Goal: Task Accomplishment & Management: Use online tool/utility

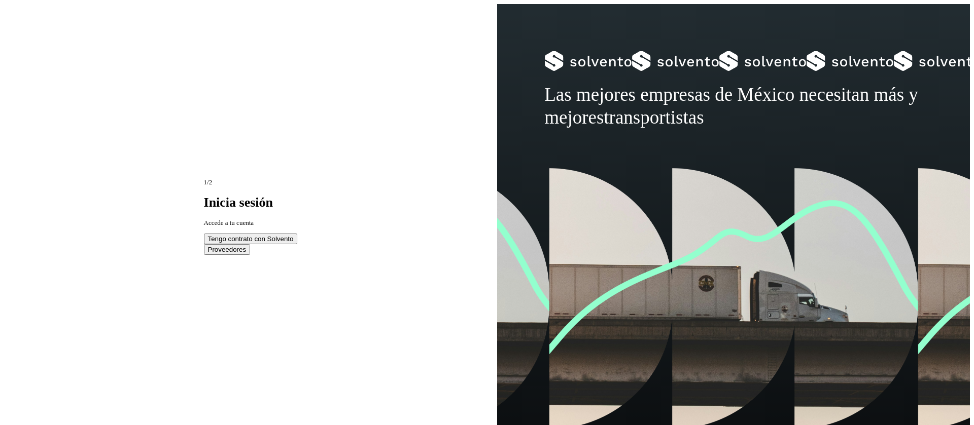
click at [253, 235] on button "Tengo contrato con Solvento" at bounding box center [251, 239] width 94 height 11
click at [263, 235] on span "Tengo contrato con Solvento" at bounding box center [251, 239] width 86 height 8
click at [269, 235] on span "Tengo contrato con Solvento" at bounding box center [251, 239] width 86 height 8
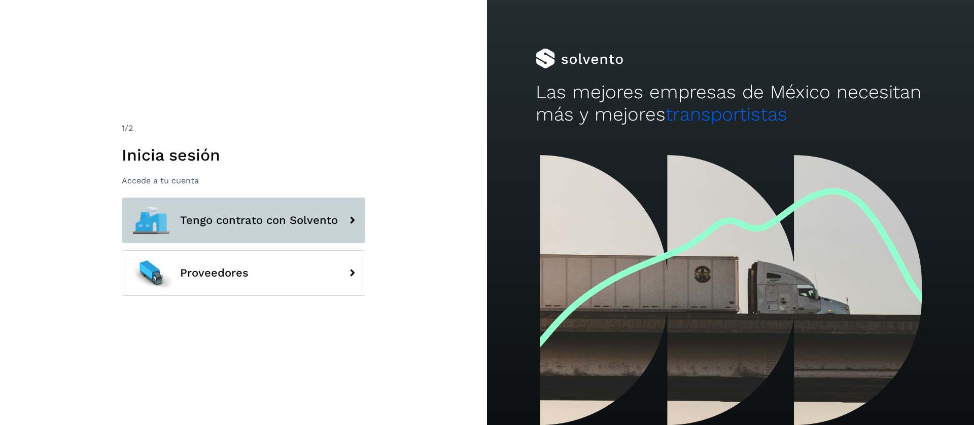
click at [308, 219] on span "Tengo contrato con Solvento" at bounding box center [259, 221] width 158 height 12
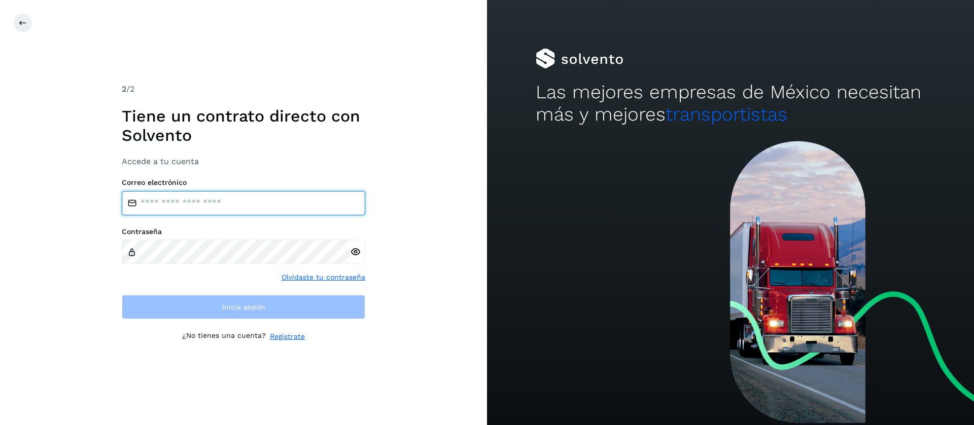
click at [294, 203] on input "email" at bounding box center [243, 203] width 243 height 24
type input "**********"
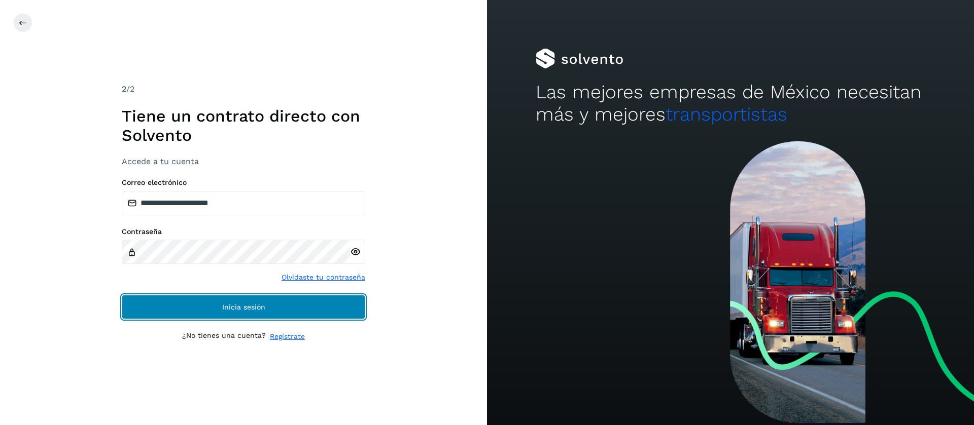
click at [262, 315] on button "Inicia sesión" at bounding box center [243, 307] width 243 height 24
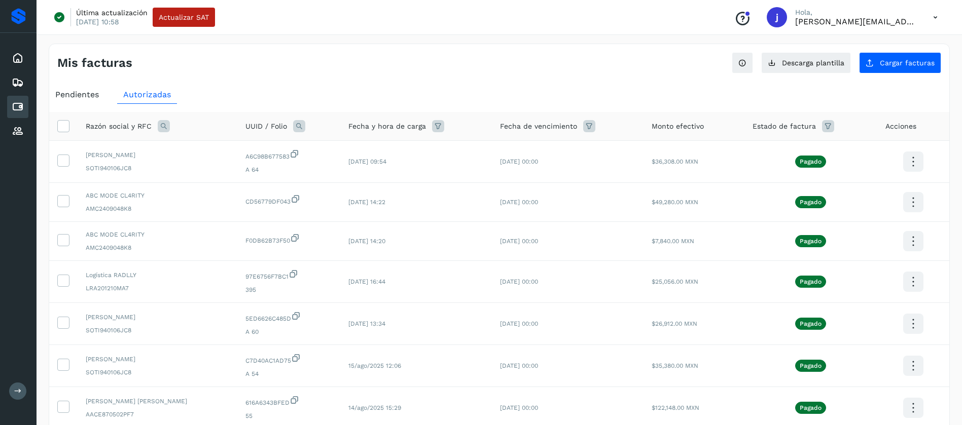
click at [91, 101] on div "Pendientes" at bounding box center [77, 95] width 56 height 18
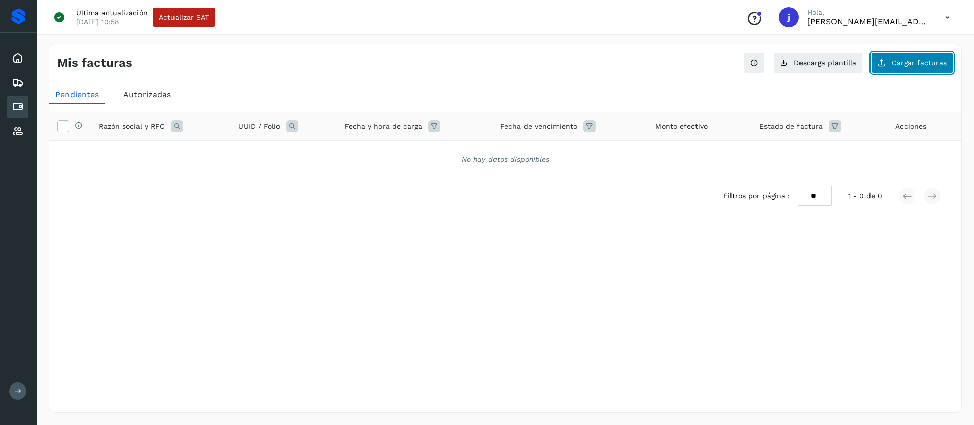
click at [906, 62] on span "Cargar facturas" at bounding box center [919, 62] width 55 height 7
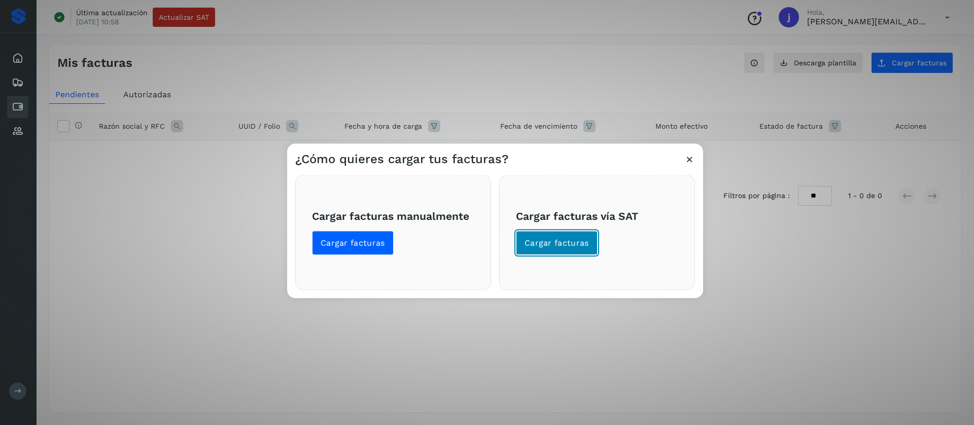
click at [573, 243] on span "Cargar facturas" at bounding box center [556, 242] width 64 height 11
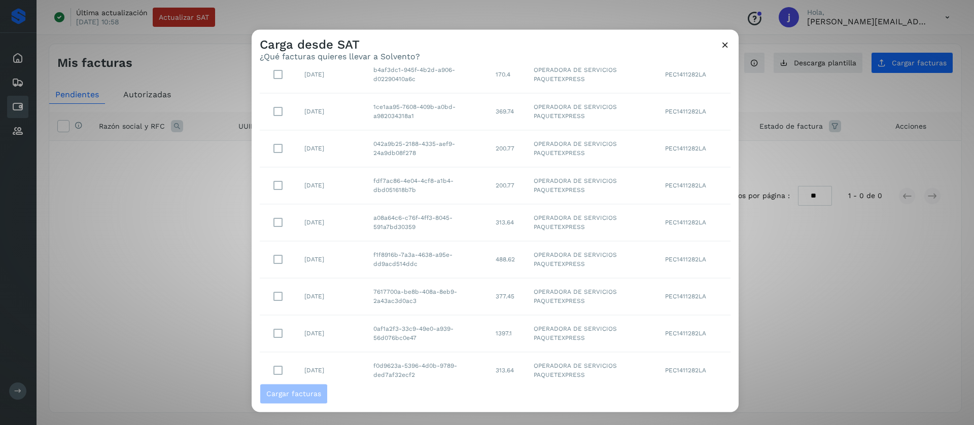
scroll to position [136, 0]
click at [716, 367] on icon at bounding box center [722, 365] width 12 height 12
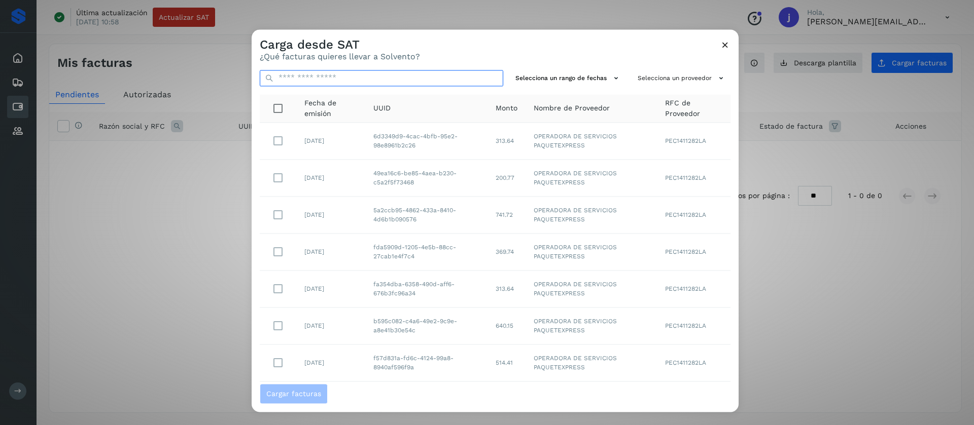
click at [345, 78] on input "text" at bounding box center [381, 78] width 243 height 16
paste input "**********"
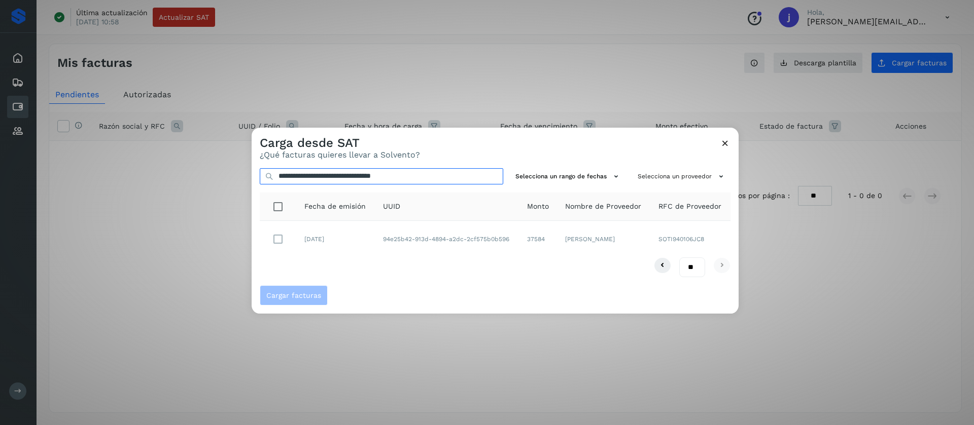
type input "**********"
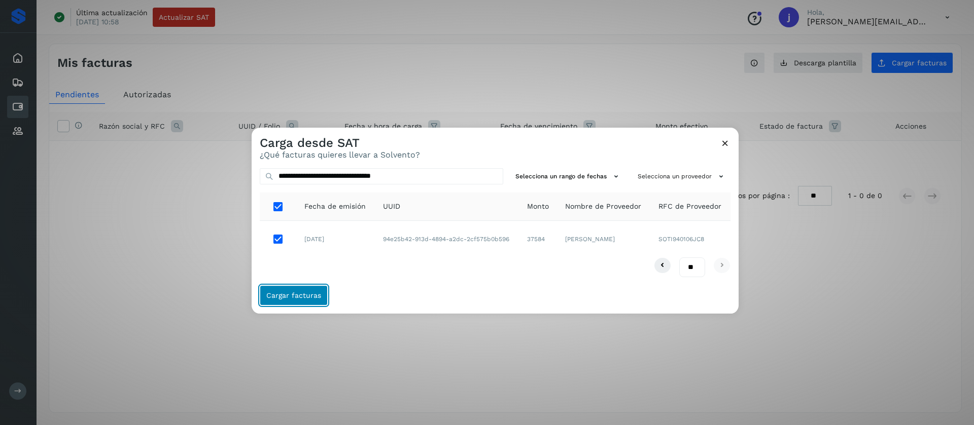
click at [303, 300] on button "Cargar facturas" at bounding box center [294, 296] width 68 height 20
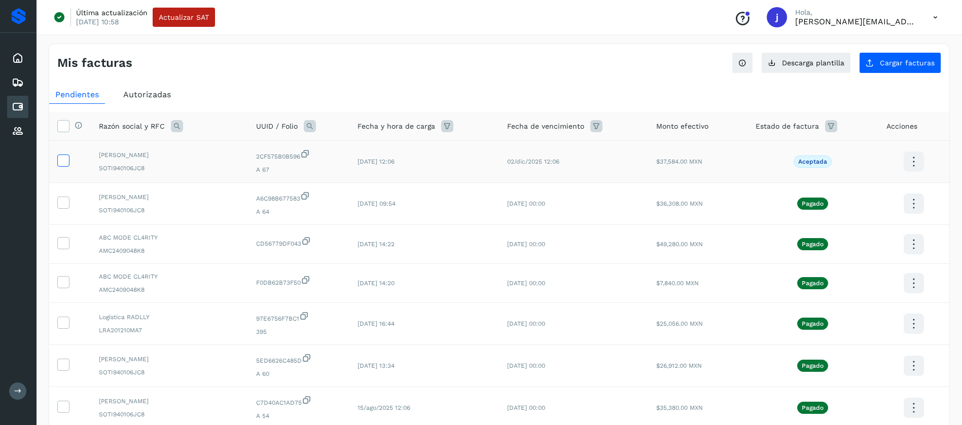
click at [65, 162] on icon at bounding box center [63, 160] width 11 height 11
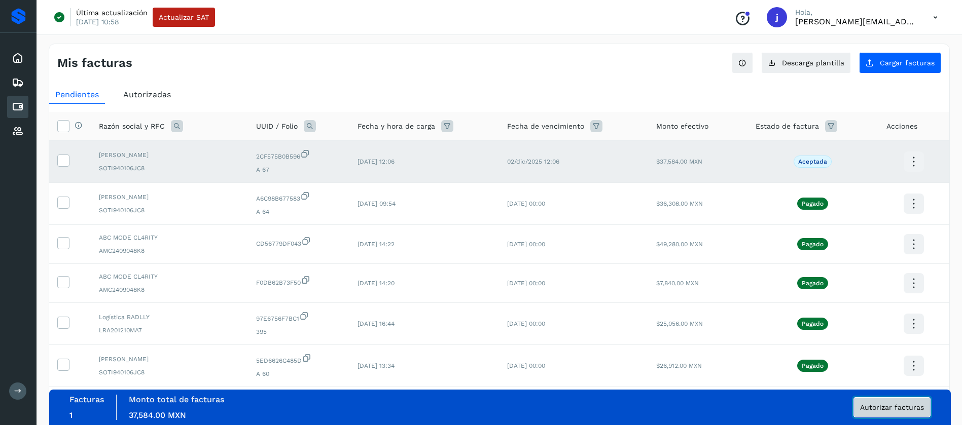
click at [870, 406] on span "Autorizar facturas" at bounding box center [892, 407] width 64 height 7
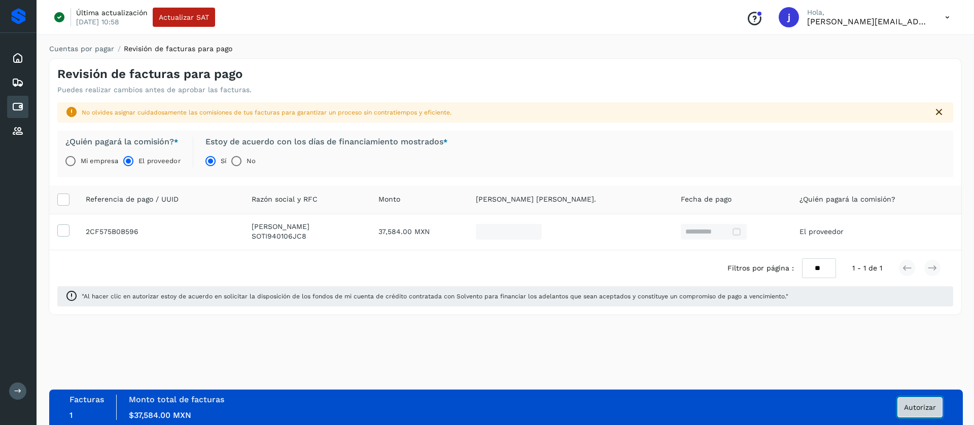
click at [933, 413] on button "Autorizar" at bounding box center [919, 408] width 45 height 20
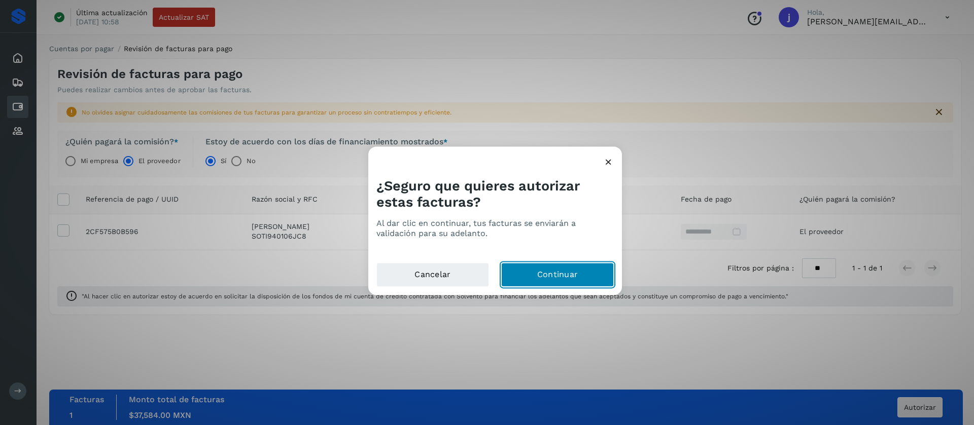
click at [594, 280] on button "Continuar" at bounding box center [557, 275] width 113 height 24
